Goal: Task Accomplishment & Management: Complete application form

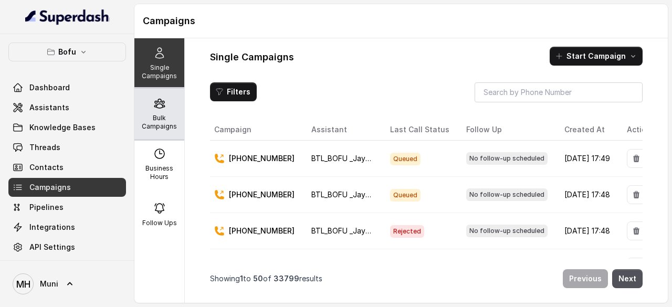
click at [156, 109] on icon at bounding box center [159, 103] width 13 height 13
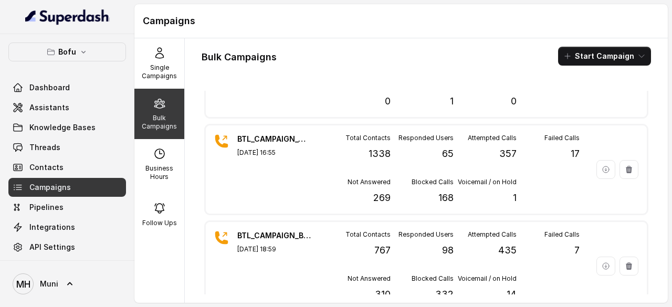
scroll to position [82, 0]
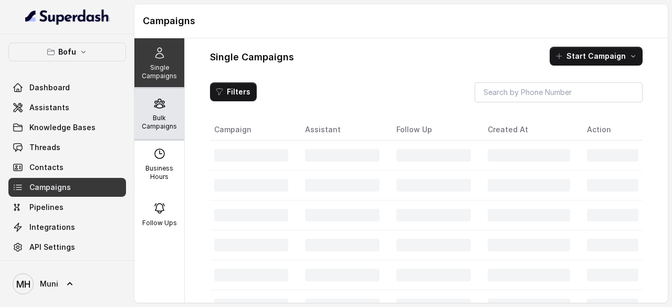
click at [153, 108] on icon at bounding box center [159, 103] width 13 height 13
click at [154, 127] on p "Bulk Campaigns" at bounding box center [158, 122] width 41 height 17
click at [159, 119] on p "Bulk Campaigns" at bounding box center [158, 122] width 41 height 17
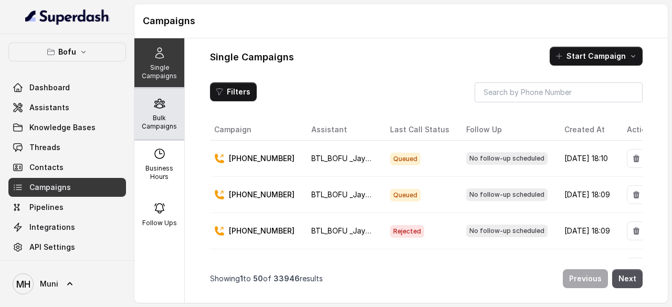
click at [158, 121] on p "Bulk Campaigns" at bounding box center [158, 122] width 41 height 17
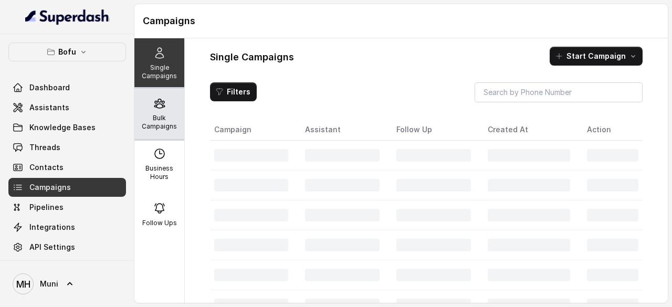
click at [153, 118] on p "Bulk Campaigns" at bounding box center [158, 122] width 41 height 17
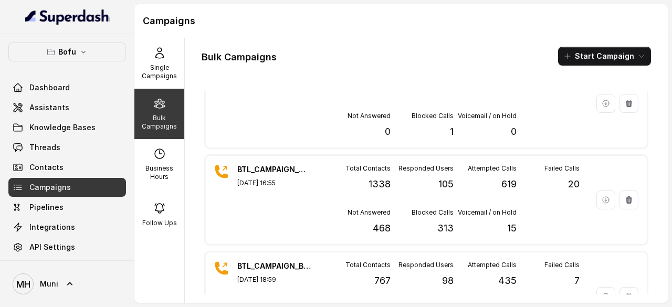
scroll to position [116, 0]
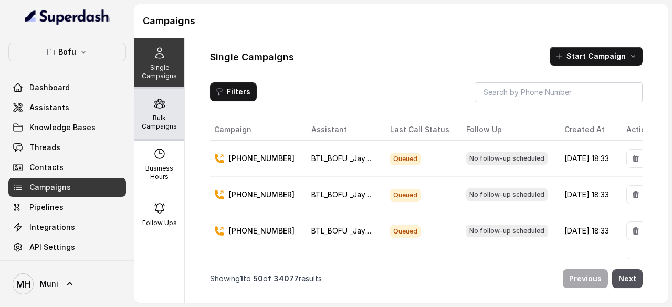
click at [155, 110] on div "Bulk Campaigns" at bounding box center [159, 114] width 50 height 50
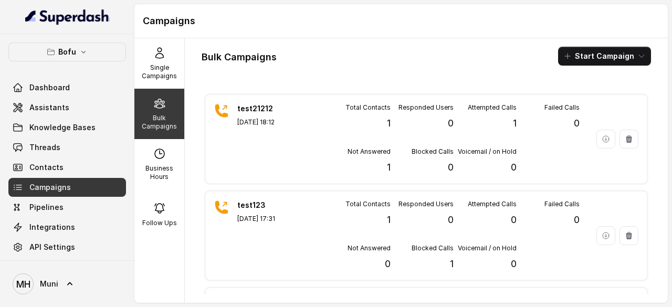
scroll to position [164, 0]
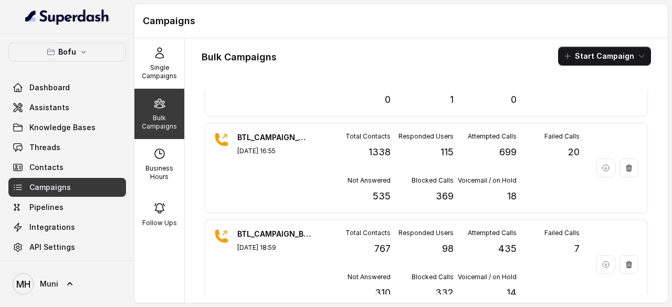
click at [318, 19] on h1 "Campaigns" at bounding box center [401, 21] width 516 height 17
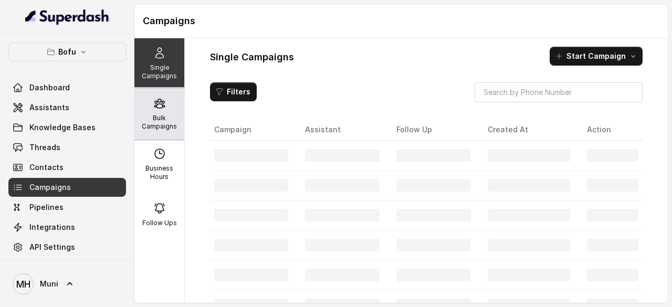
click at [151, 110] on div "Bulk Campaigns" at bounding box center [159, 114] width 50 height 50
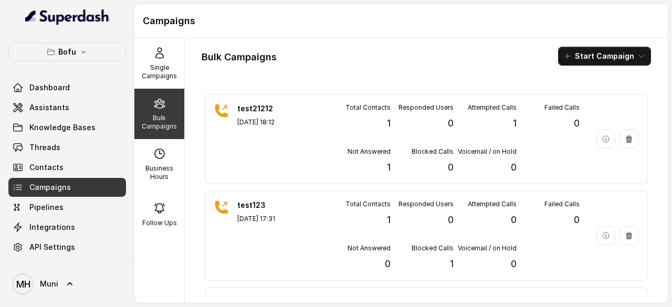
scroll to position [164, 0]
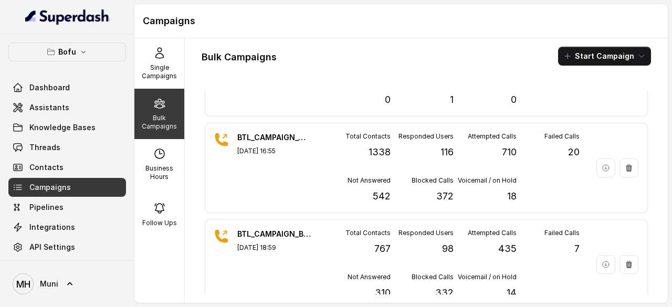
click at [469, 66] on div "Bulk Campaigns Start Campaign test21212 Sep 11, 2025, 18:12 Total Contacts 1 Re…" at bounding box center [426, 170] width 483 height 264
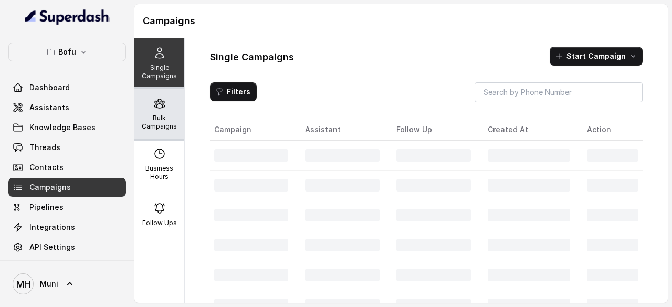
click at [170, 108] on div "Bulk Campaigns" at bounding box center [159, 114] width 50 height 50
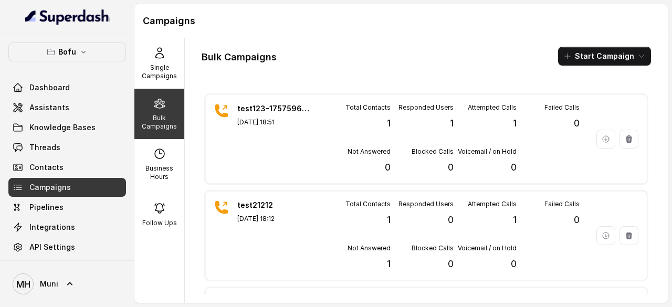
scroll to position [164, 0]
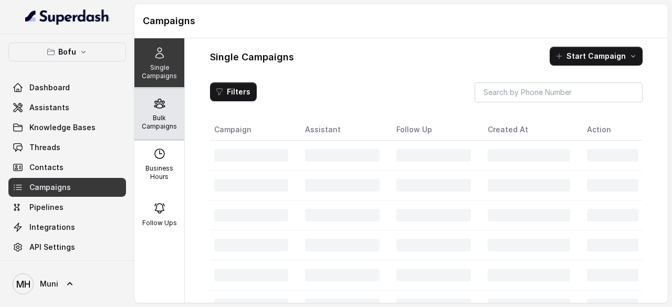
click at [156, 101] on icon at bounding box center [159, 103] width 13 height 13
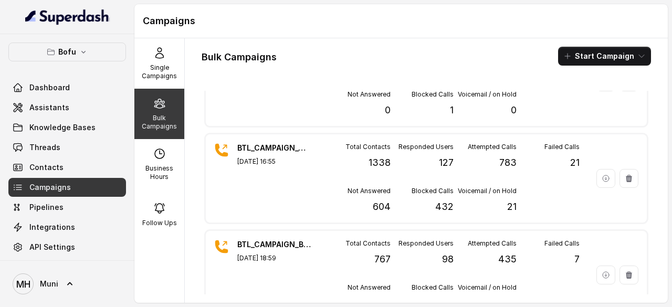
scroll to position [259, 0]
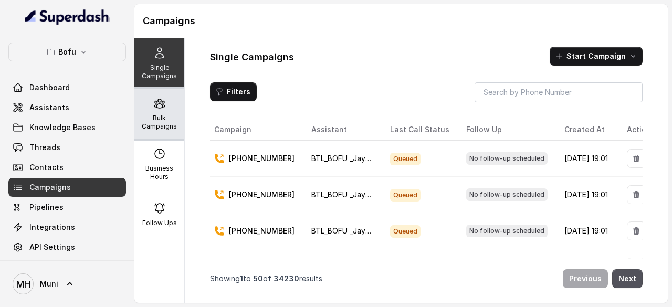
click at [162, 112] on div "Bulk Campaigns" at bounding box center [159, 114] width 50 height 50
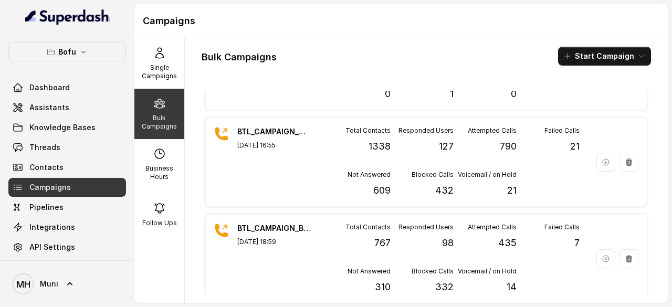
scroll to position [259, 0]
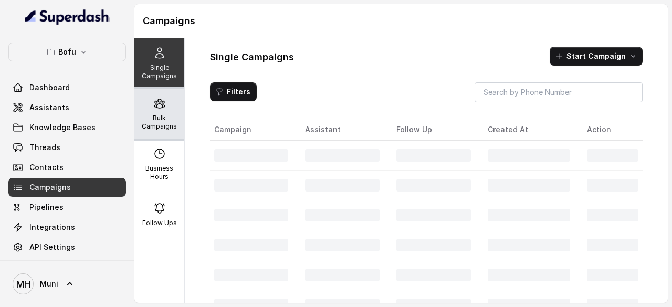
click at [147, 124] on p "Bulk Campaigns" at bounding box center [158, 122] width 41 height 17
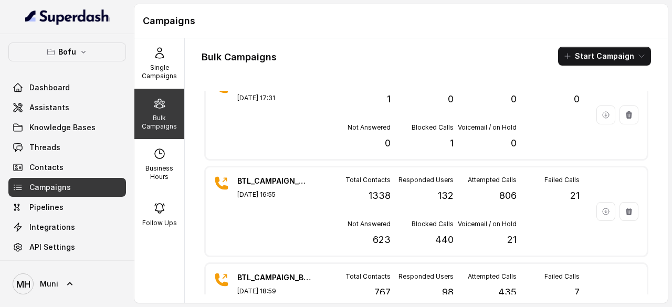
scroll to position [275, 0]
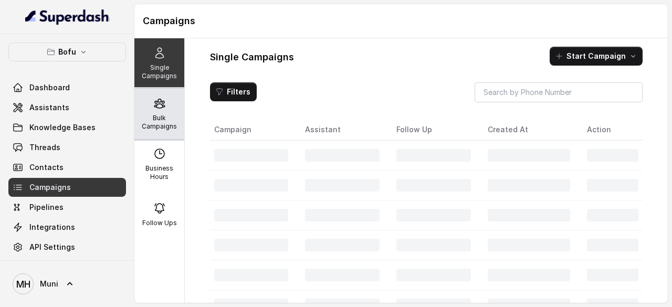
click at [171, 105] on div "Bulk Campaigns" at bounding box center [159, 114] width 50 height 50
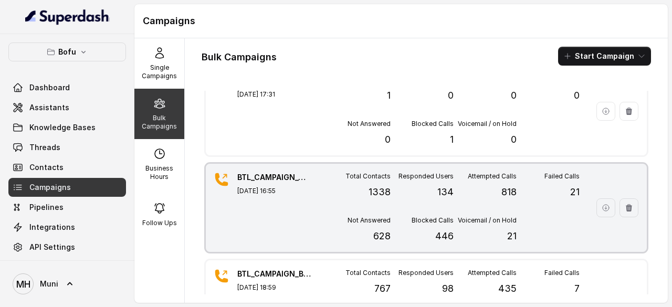
scroll to position [225, 0]
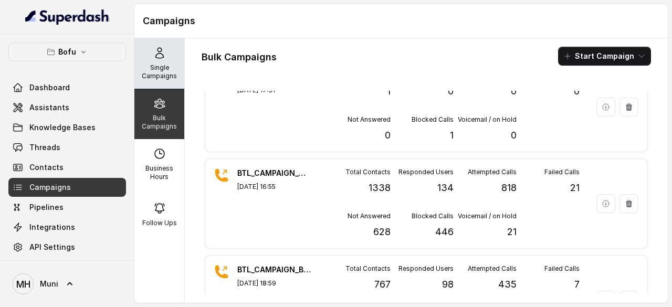
click at [155, 58] on icon at bounding box center [159, 53] width 8 height 10
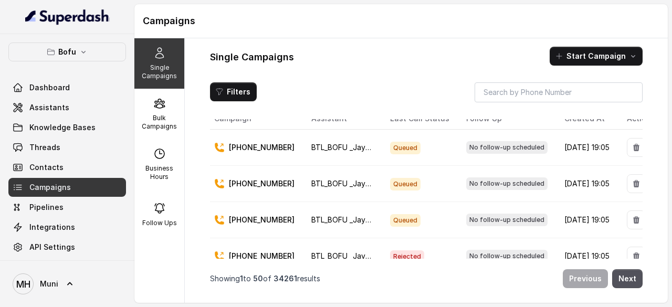
scroll to position [0, 0]
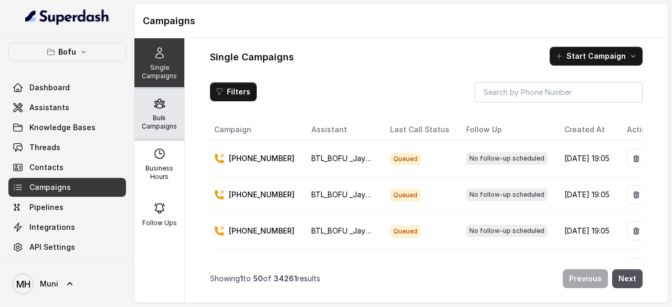
click at [152, 114] on p "Bulk Campaigns" at bounding box center [158, 122] width 41 height 17
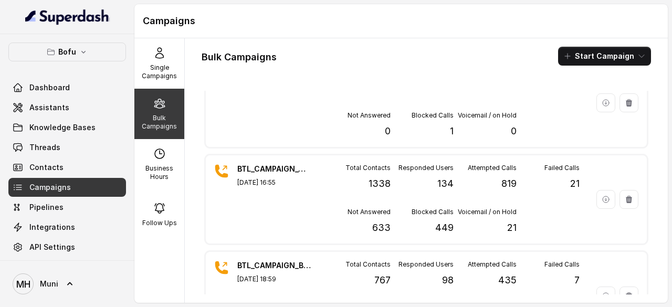
scroll to position [230, 0]
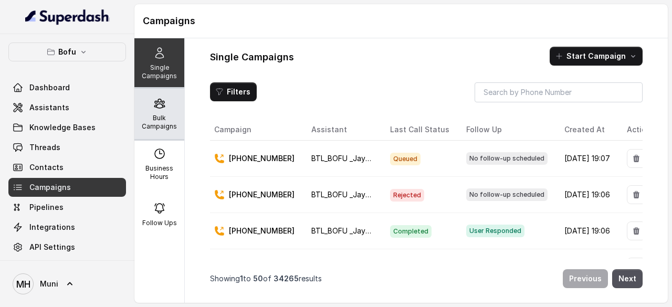
click at [161, 121] on p "Bulk Campaigns" at bounding box center [158, 122] width 41 height 17
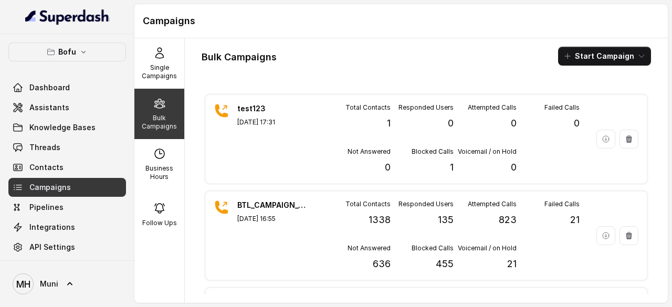
scroll to position [250, 0]
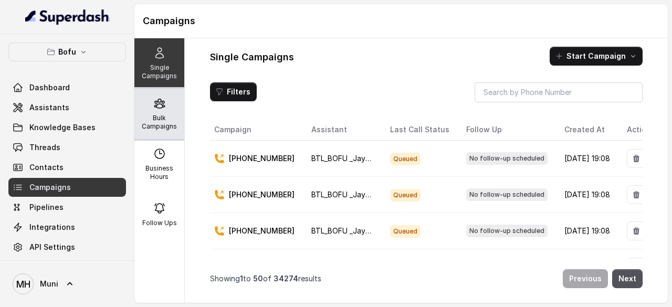
click at [162, 106] on div "Bulk Campaigns" at bounding box center [159, 114] width 50 height 50
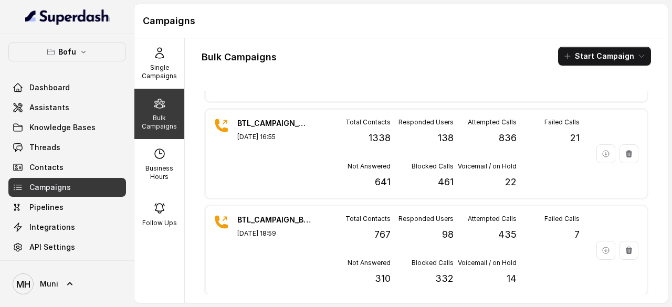
scroll to position [316, 0]
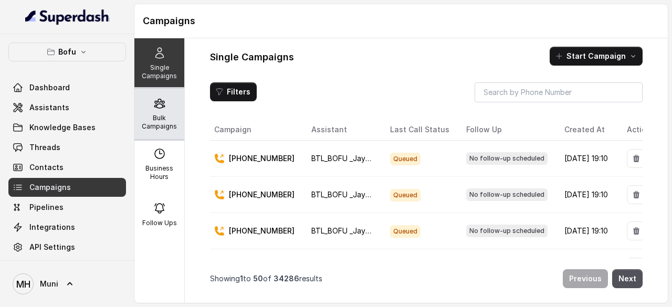
click at [152, 126] on p "Bulk Campaigns" at bounding box center [158, 122] width 41 height 17
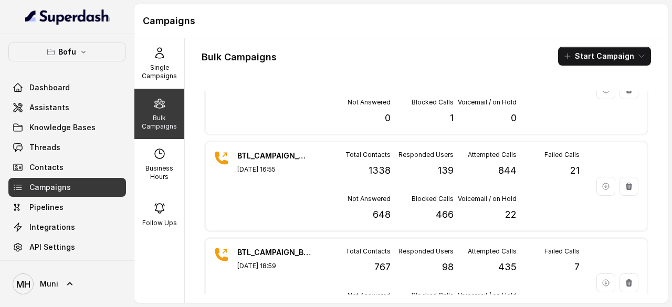
scroll to position [250, 0]
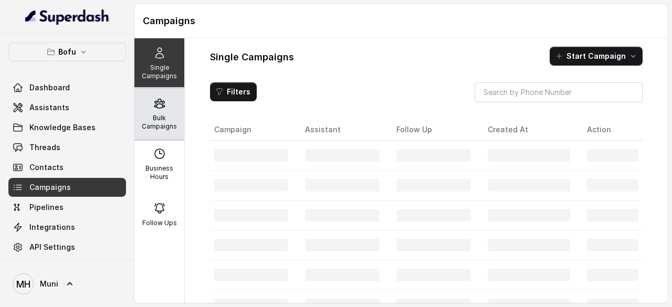
click at [148, 109] on div "Bulk Campaigns" at bounding box center [159, 114] width 50 height 50
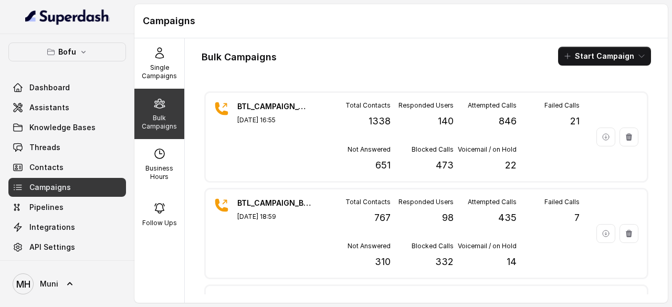
scroll to position [300, 0]
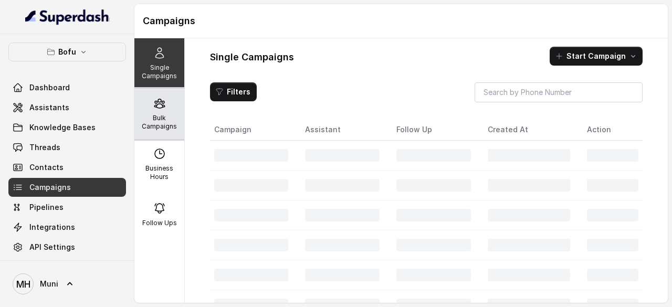
click at [158, 119] on p "Bulk Campaigns" at bounding box center [158, 122] width 41 height 17
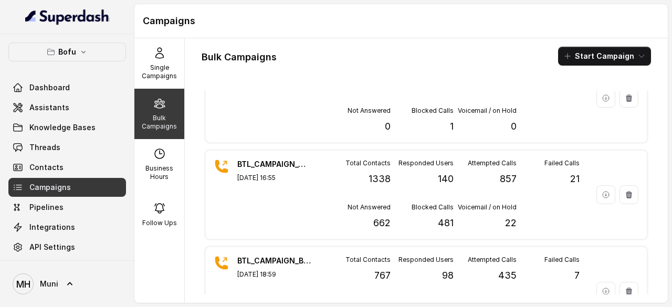
scroll to position [242, 0]
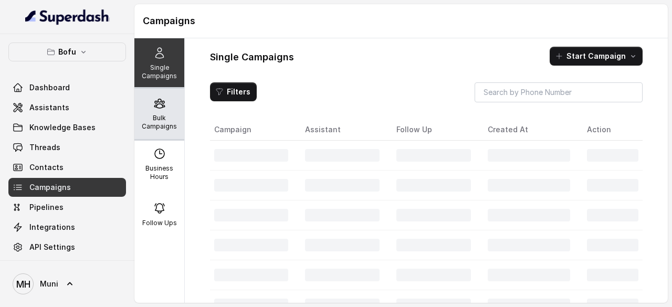
click at [154, 109] on icon at bounding box center [159, 103] width 13 height 13
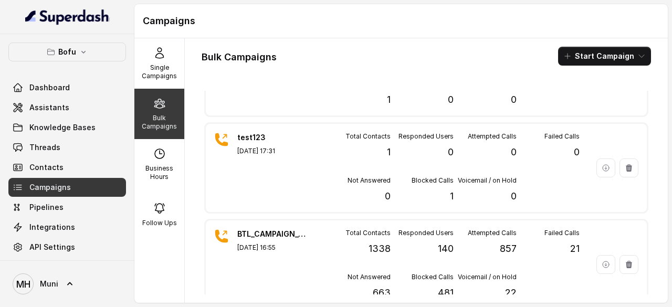
scroll to position [328, 0]
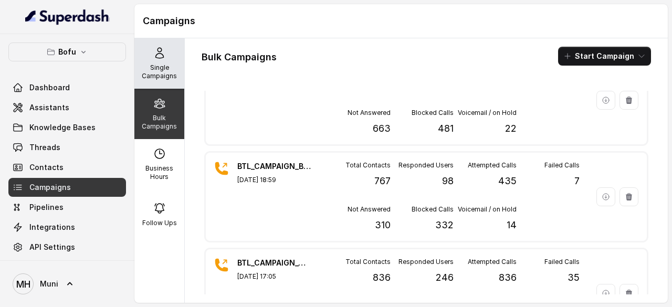
click at [156, 59] on div "Single Campaigns" at bounding box center [159, 63] width 50 height 50
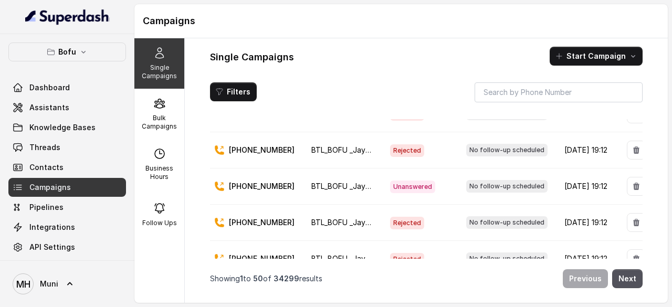
scroll to position [0, 0]
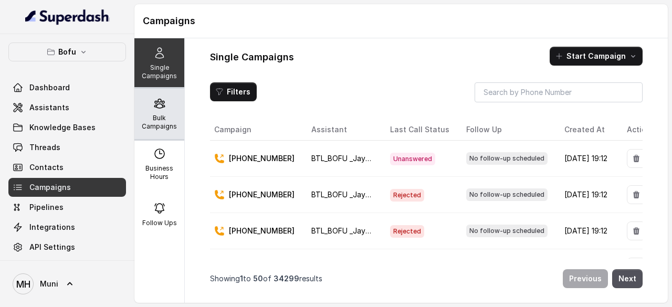
click at [146, 114] on p "Bulk Campaigns" at bounding box center [158, 122] width 41 height 17
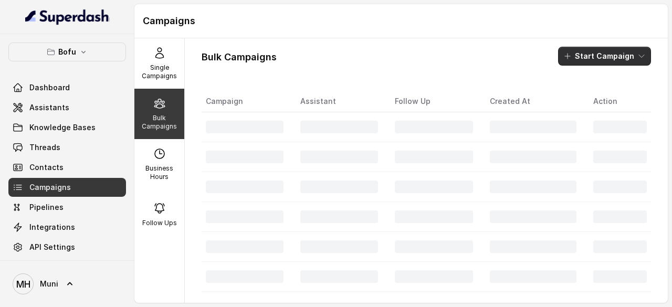
click at [615, 56] on button "Start Campaign" at bounding box center [604, 56] width 93 height 19
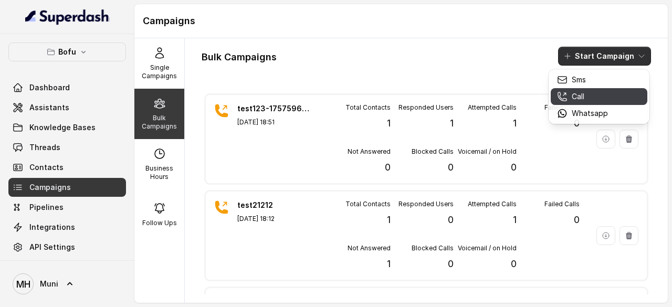
click at [590, 95] on div "Call" at bounding box center [582, 96] width 51 height 10
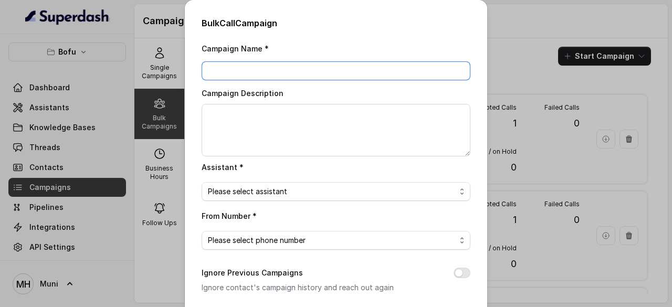
click at [241, 73] on input "Campaign Name *" at bounding box center [335, 70] width 269 height 19
paste input "BTL_CAMPAIGN_BLR_JAYNAGAR_DDMMYY_batchnumber"
click at [354, 71] on input "BTL_CAMPAIGN_BLR_JAYNAGAR_DDMMYY_01" at bounding box center [335, 70] width 269 height 19
click at [318, 67] on input "BTL_CAMPAIGN_BLR_JAYNAGAR_110925_01" at bounding box center [335, 70] width 269 height 19
click at [273, 69] on input "BTL_CAMPAIGN_BLR_PUNE_110925_01" at bounding box center [335, 70] width 269 height 19
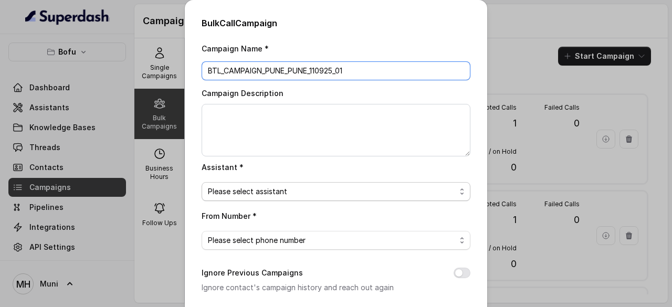
type input "BTL_CAMPAIGN_PUNE_PUNE_110925_01"
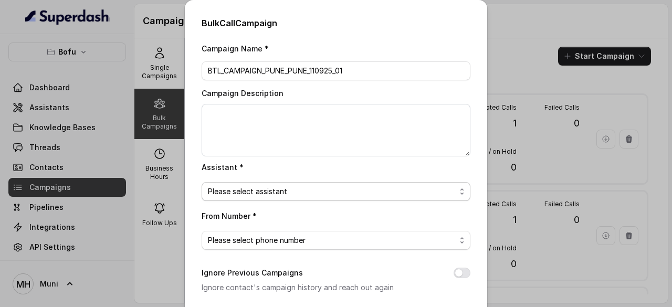
click at [282, 190] on span "Please select assistant" at bounding box center [332, 191] width 248 height 13
click at [303, 244] on span "Please select phone number" at bounding box center [332, 240] width 248 height 13
click at [450, 210] on div "From Number * [PHONE_NUMBER]" at bounding box center [335, 229] width 269 height 40
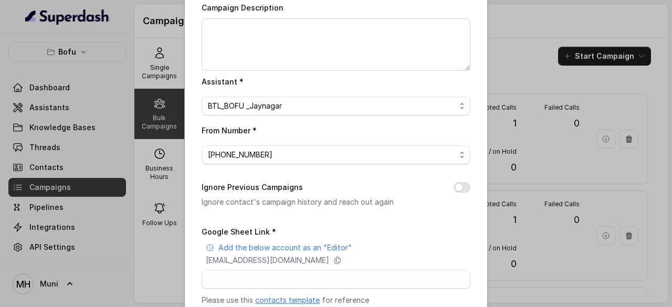
scroll to position [137, 0]
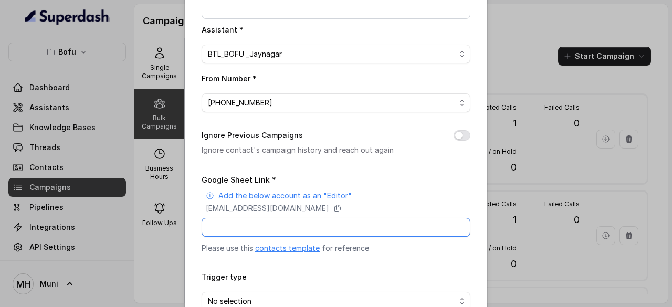
click at [285, 229] on input "Google Sheet Link *" at bounding box center [335, 227] width 269 height 19
paste input "[URL][DOMAIN_NAME]"
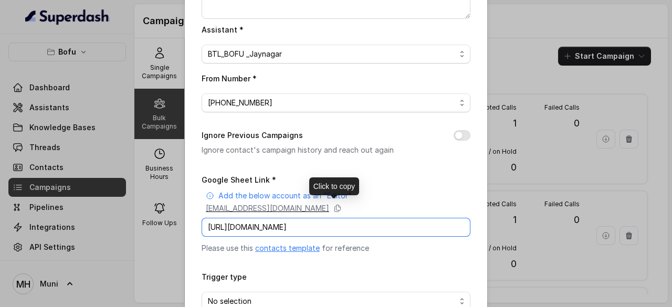
type input "[URL][DOMAIN_NAME]"
click at [329, 205] on p "[EMAIL_ADDRESS][DOMAIN_NAME]" at bounding box center [267, 208] width 123 height 10
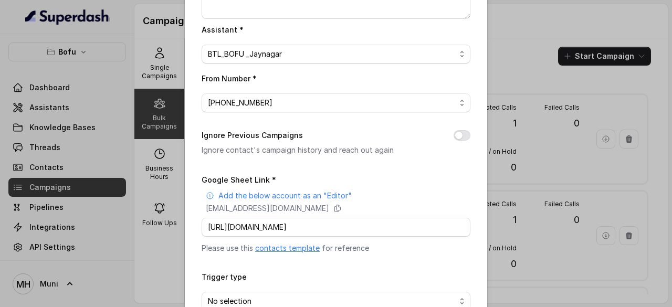
scroll to position [199, 0]
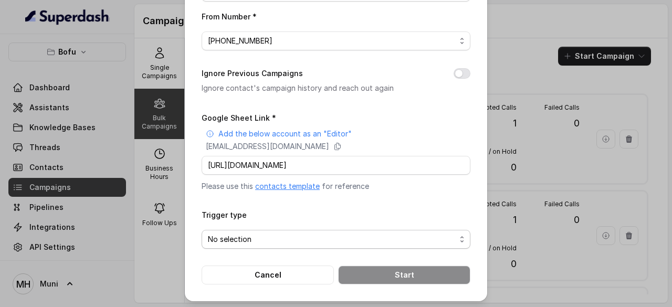
click at [304, 240] on span "No selection" at bounding box center [332, 239] width 248 height 13
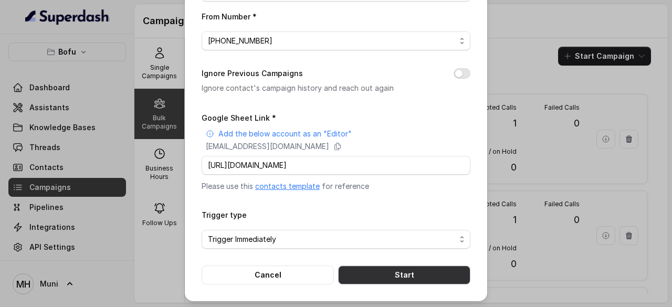
click at [392, 271] on button "Start" at bounding box center [404, 274] width 132 height 19
